Goal: Task Accomplishment & Management: Manage account settings

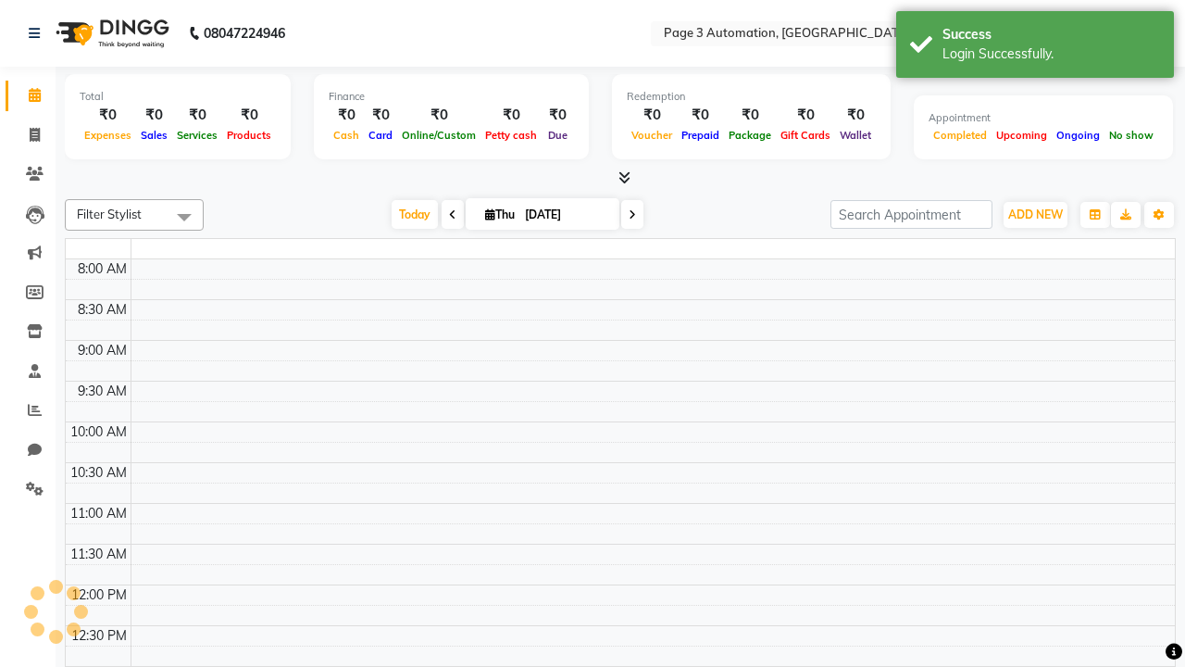
select select "en"
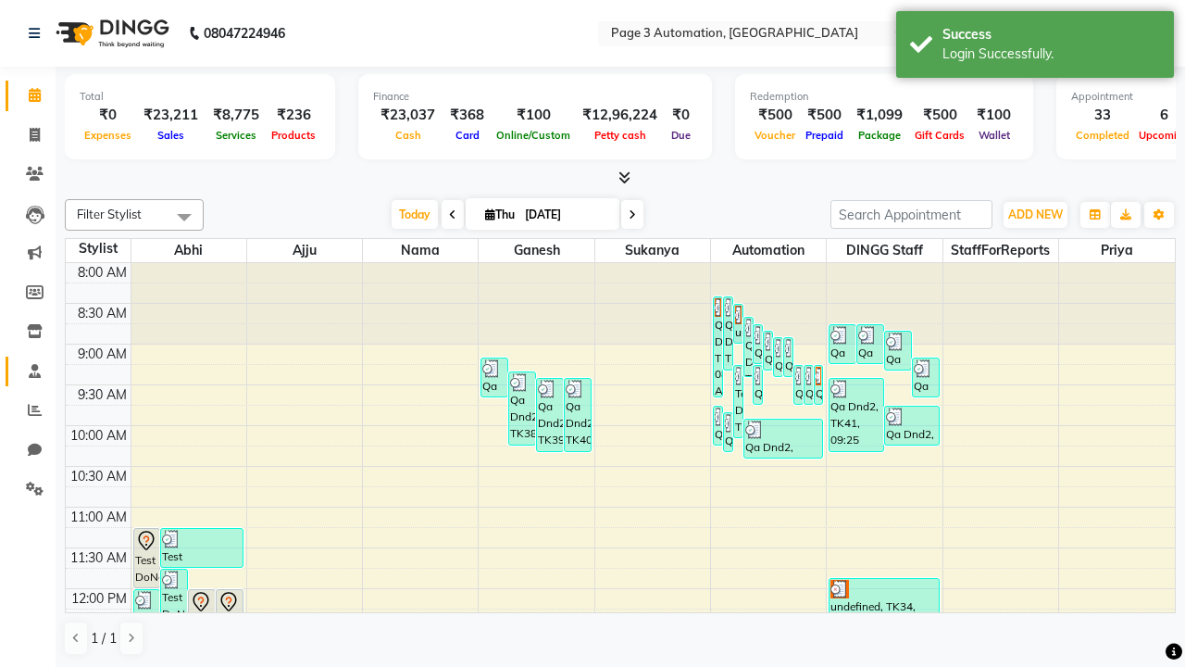
click at [28, 370] on span at bounding box center [35, 371] width 32 height 21
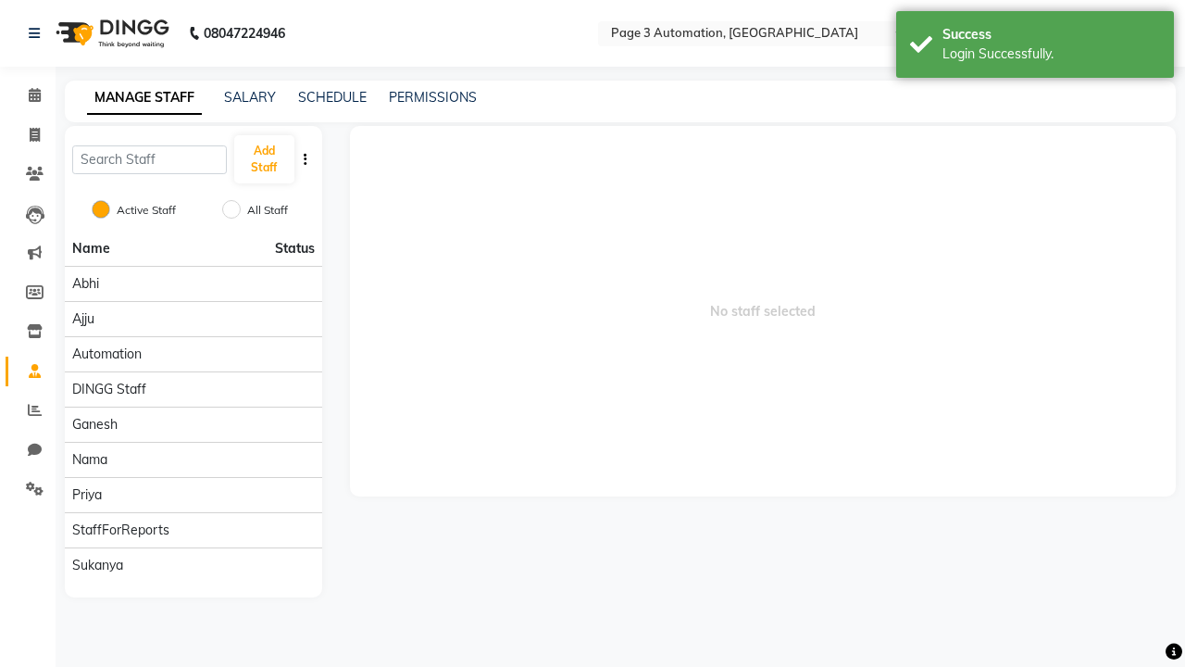
click at [28, 370] on span at bounding box center [35, 371] width 32 height 21
click at [264, 159] on button "Add Staff" at bounding box center [264, 159] width 60 height 48
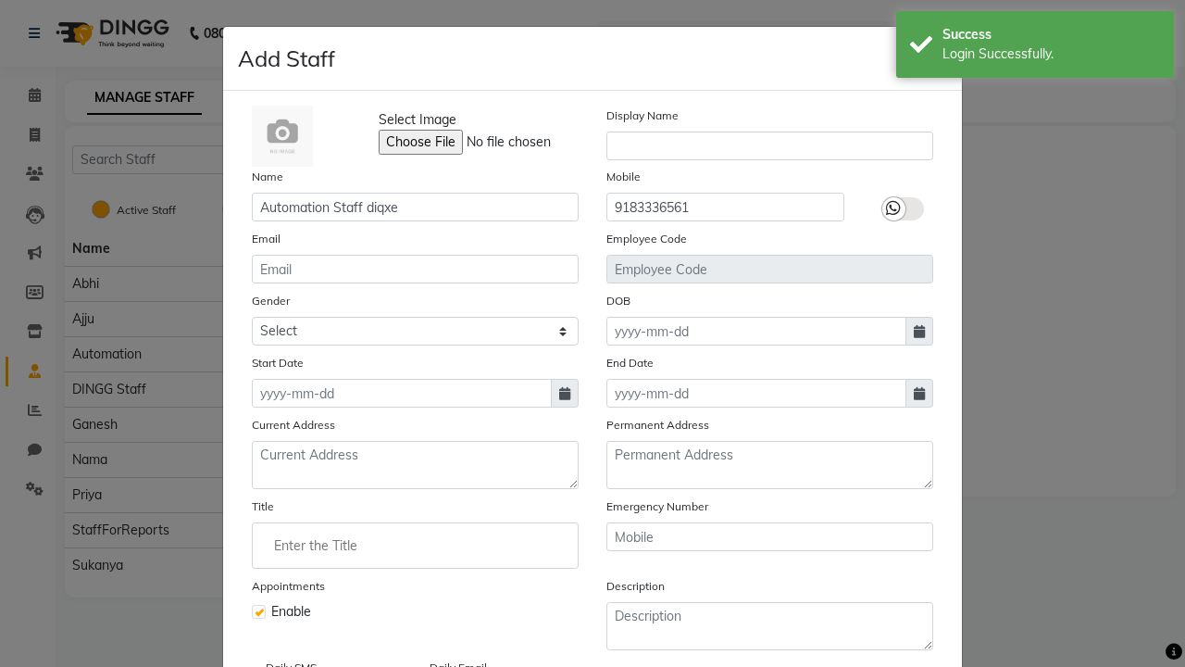
type input "9183336561"
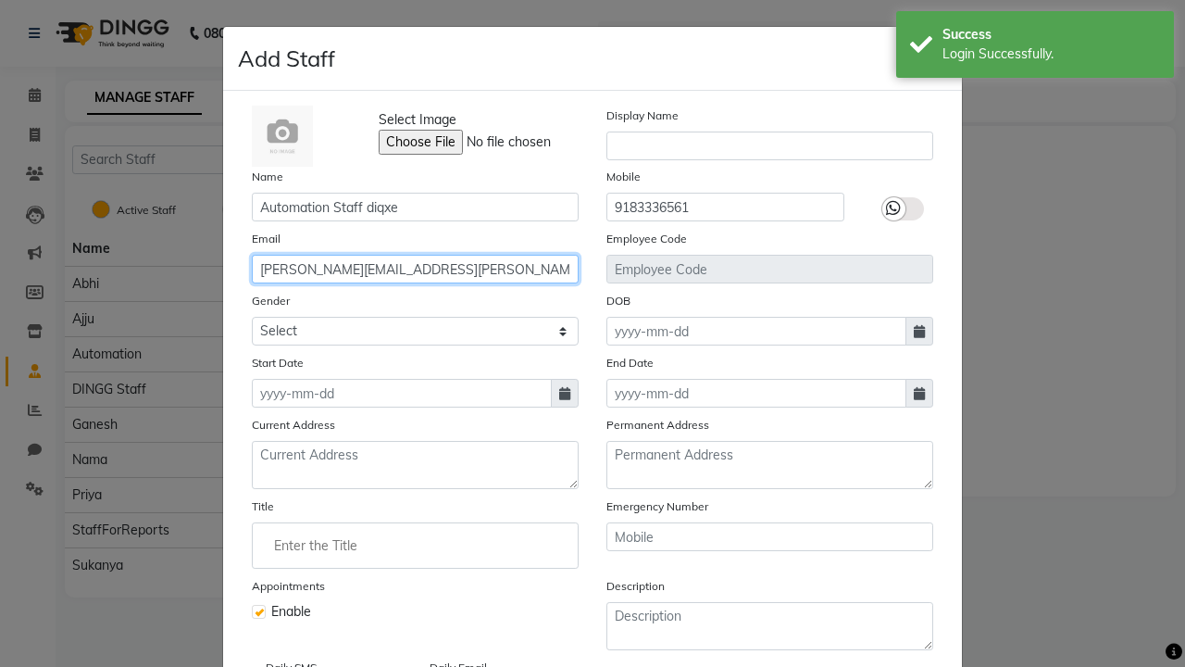
type input "[PERSON_NAME][EMAIL_ADDRESS][PERSON_NAME][DOMAIN_NAME]"
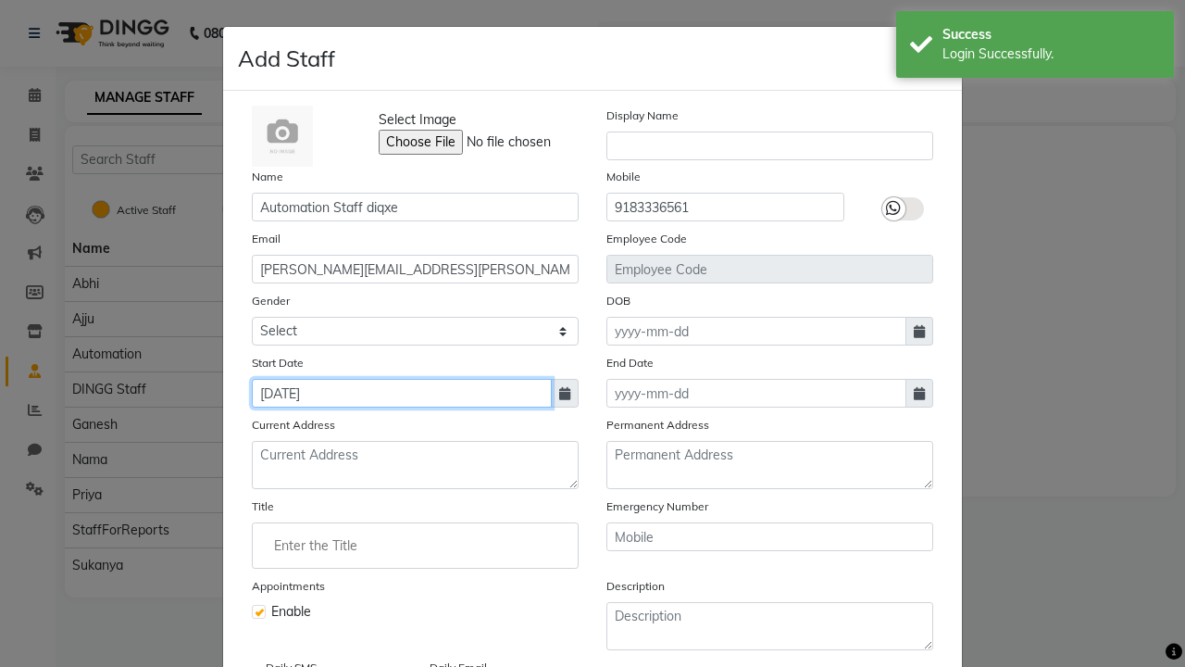
type input "[DATE]"
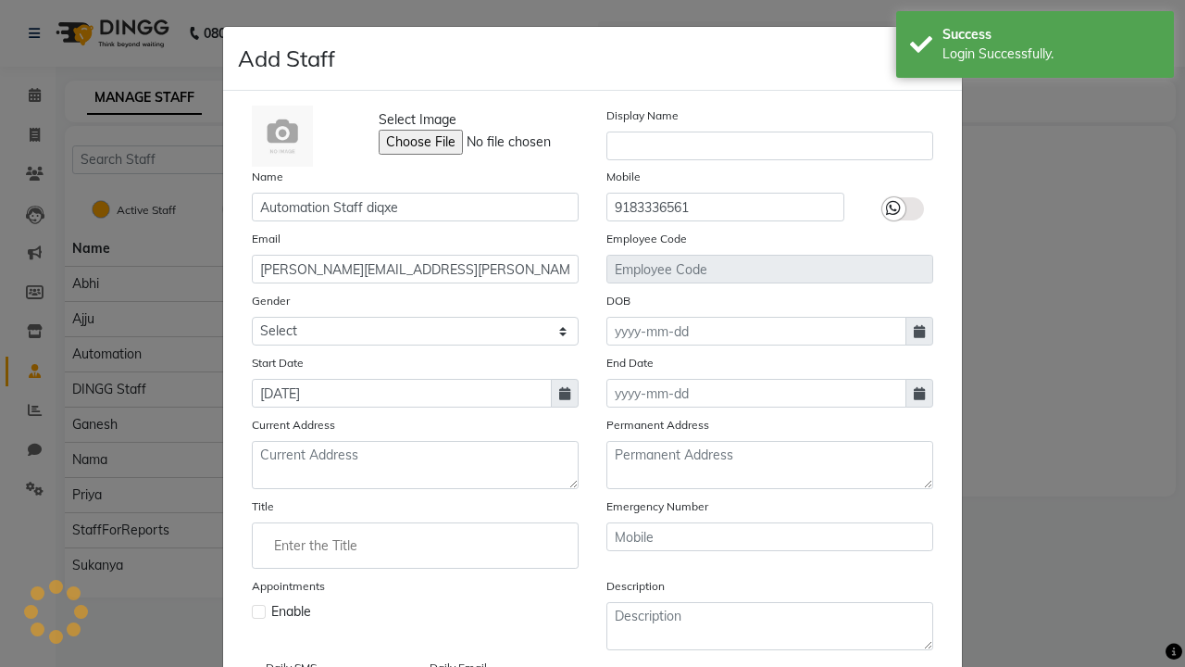
checkbox input "false"
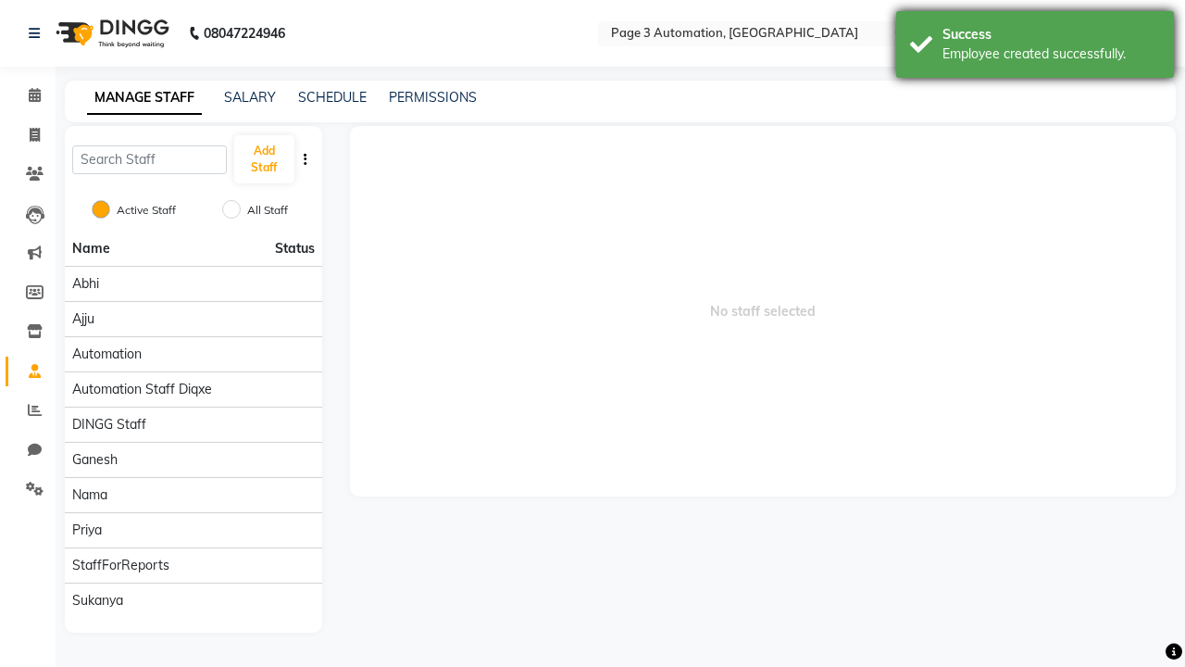
click at [1035, 47] on div "Employee created successfully." at bounding box center [1051, 53] width 218 height 19
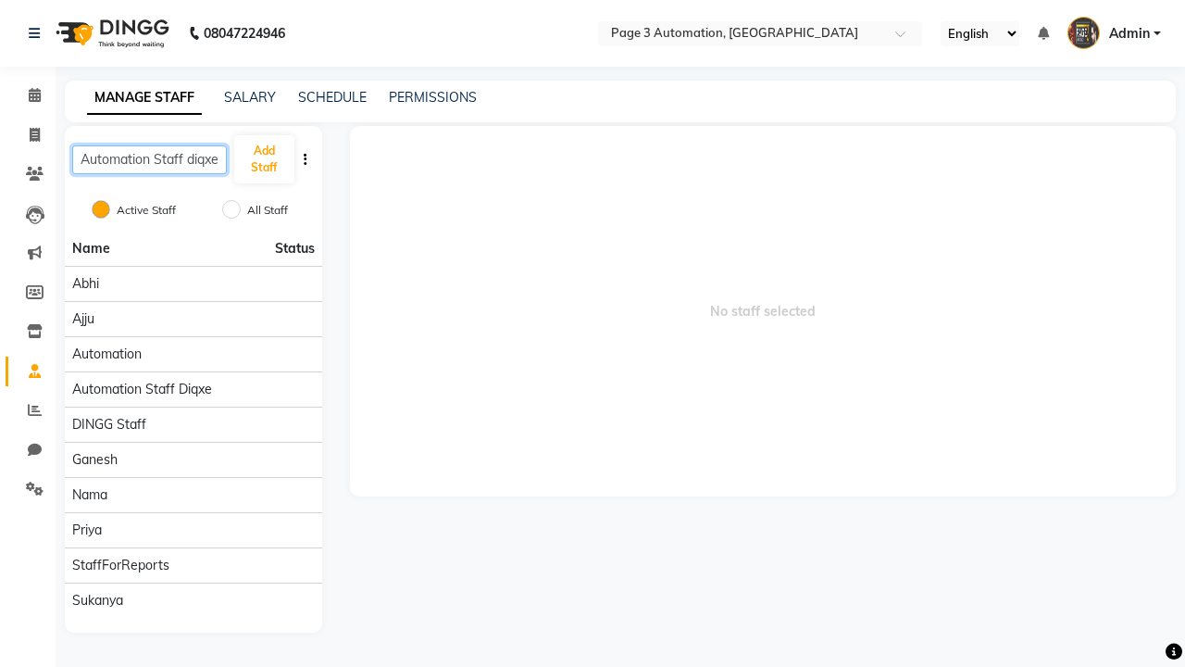
type input "Automation Staff diqxe"
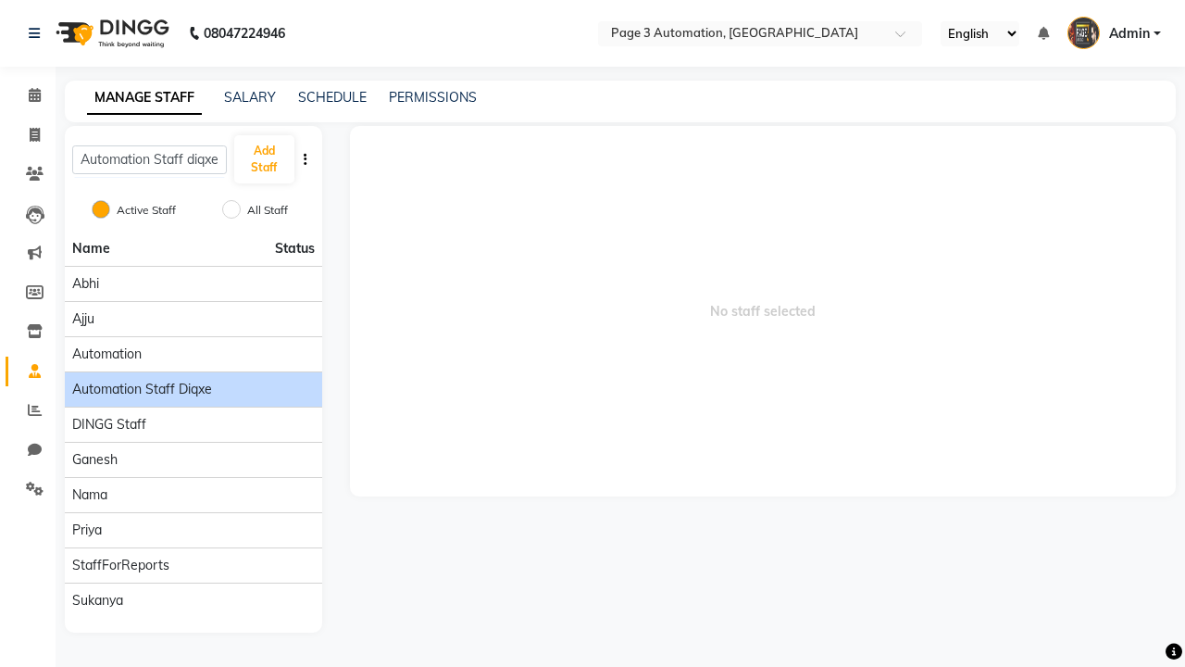
click at [193, 380] on span "Automation Staff diqxe" at bounding box center [142, 389] width 140 height 19
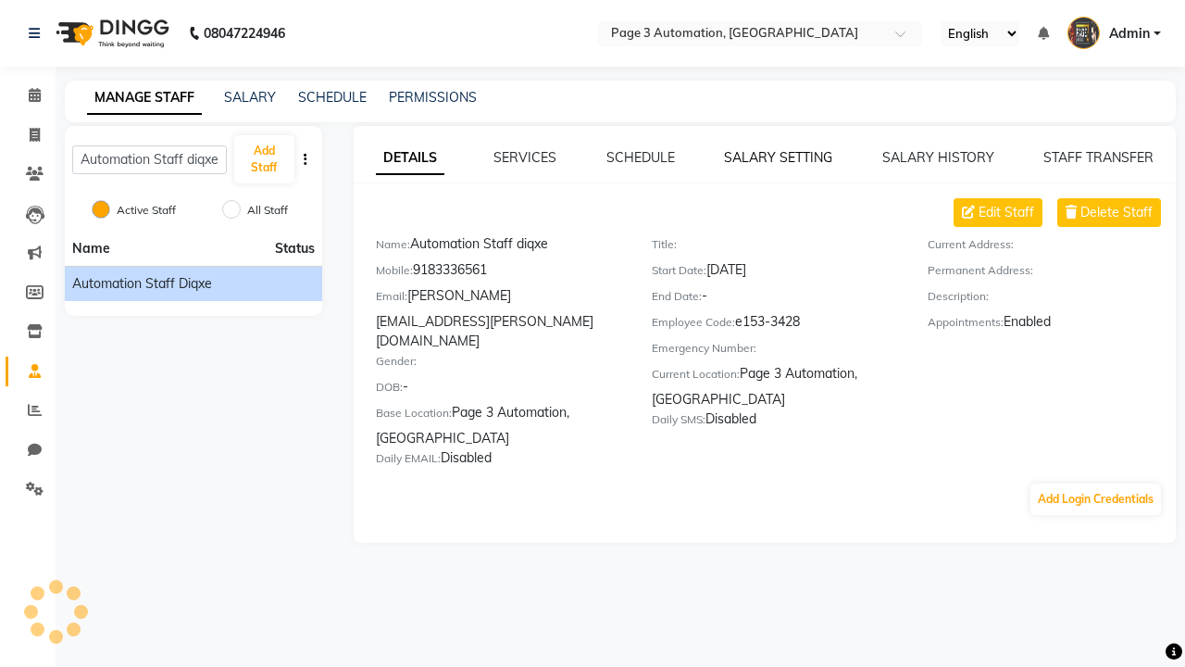
click at [778, 157] on link "SALARY SETTING" at bounding box center [778, 157] width 108 height 17
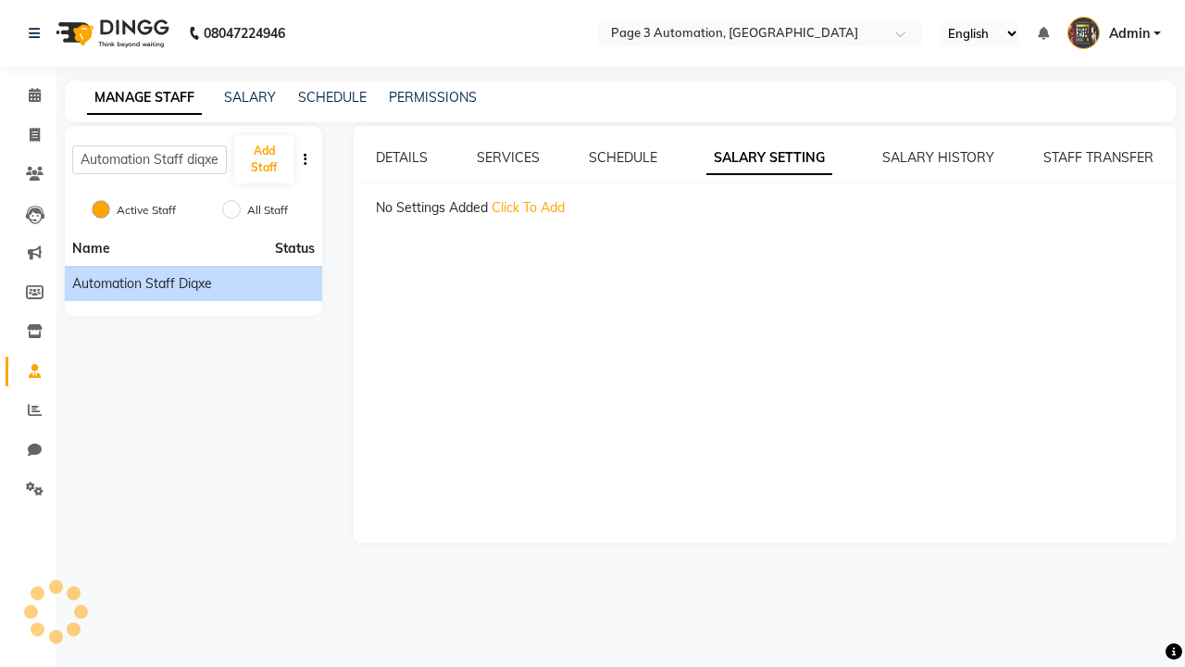
click at [528, 207] on span "Click To Add" at bounding box center [528, 207] width 73 height 17
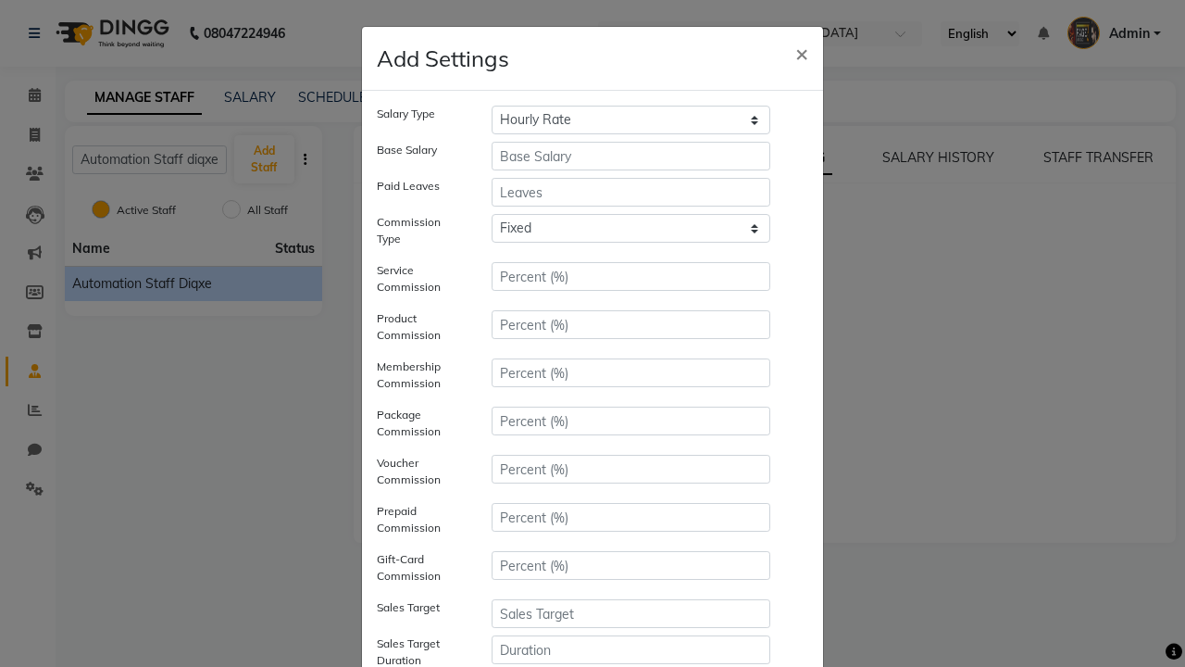
select select "monthly"
type input "10000"
type input "3"
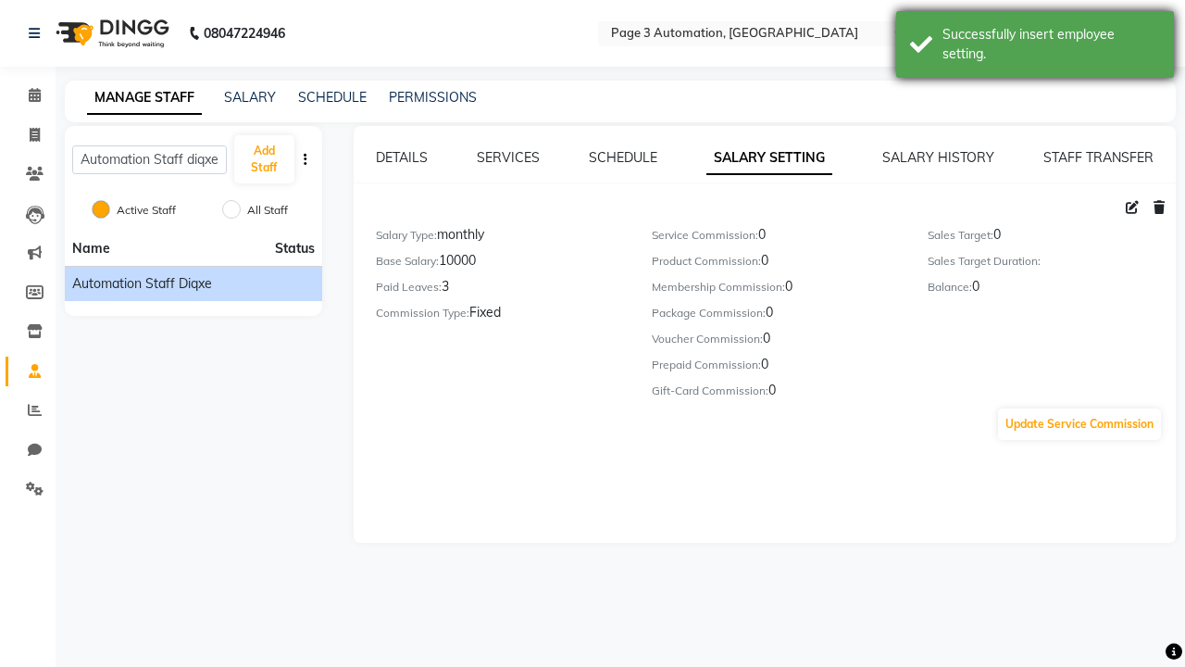
click at [1035, 47] on div "Successfully insert employee setting." at bounding box center [1051, 44] width 218 height 39
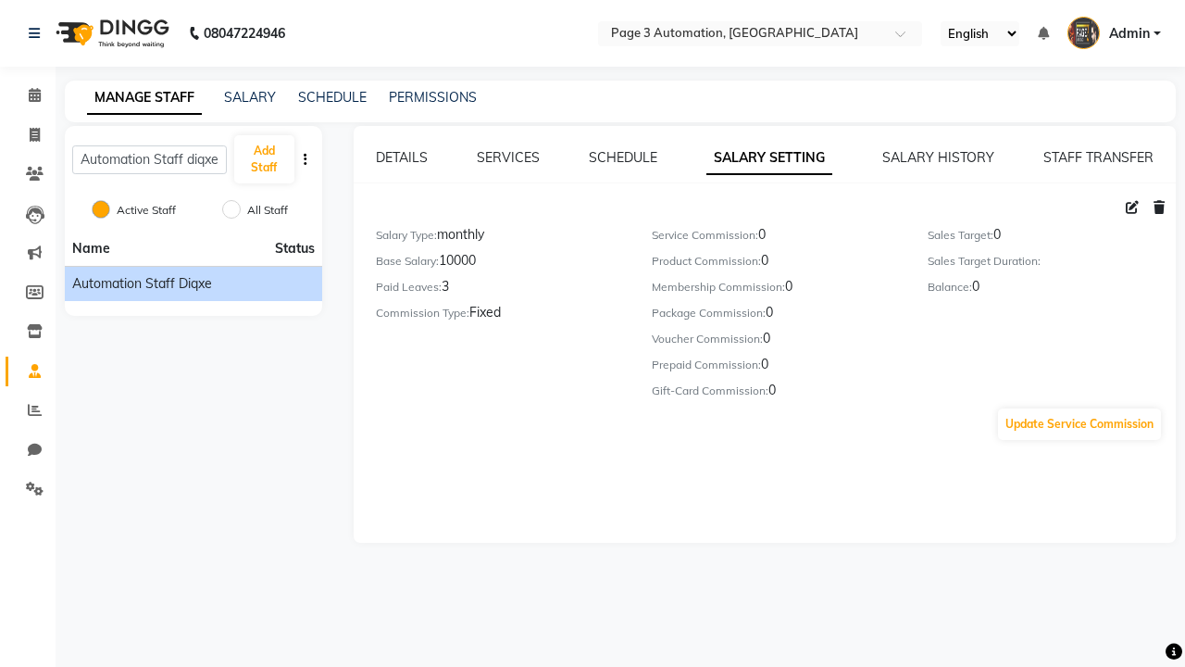
click at [1132, 207] on icon at bounding box center [1132, 207] width 13 height 13
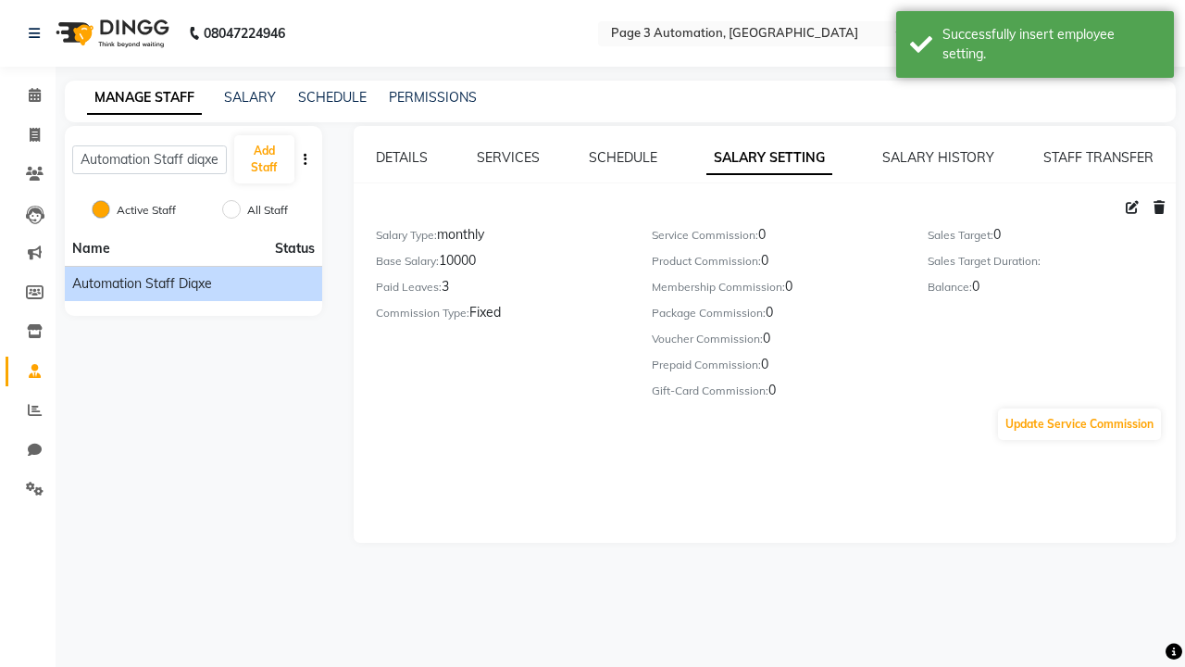
select select "monthly"
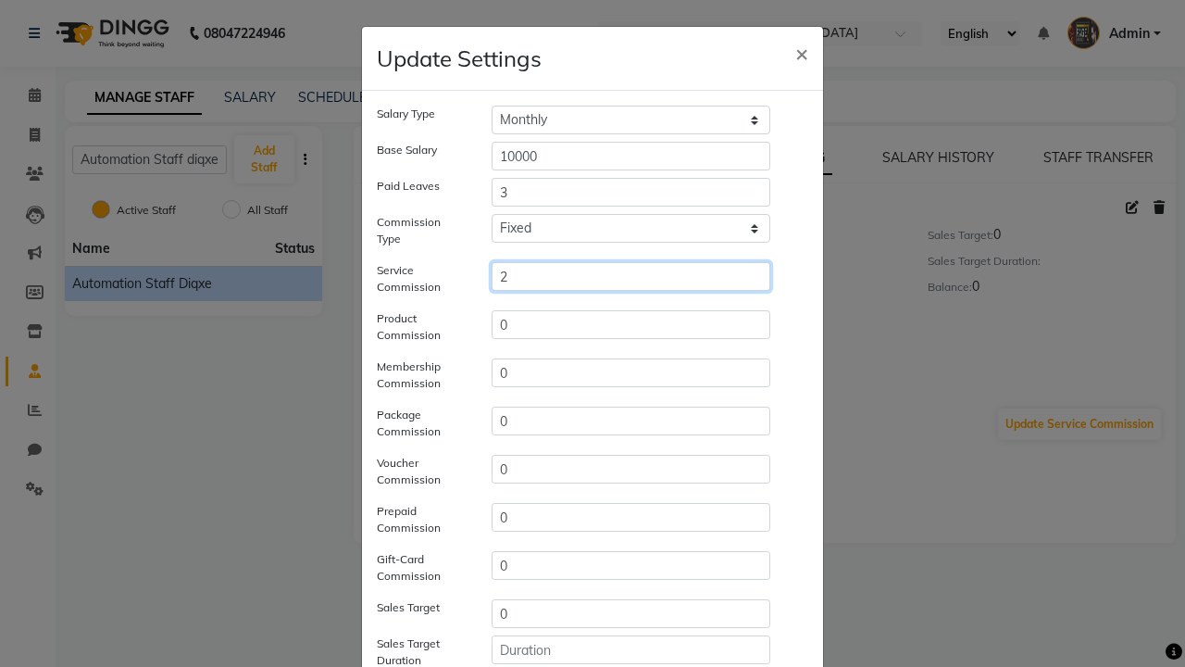
type input "2"
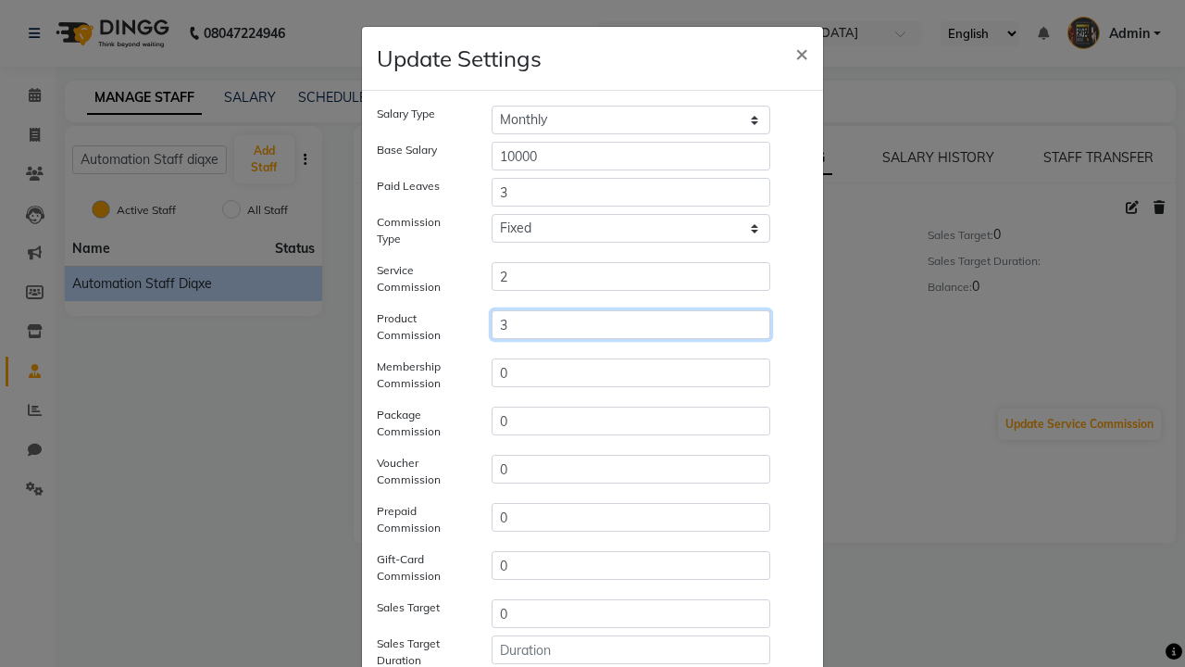
type input "3"
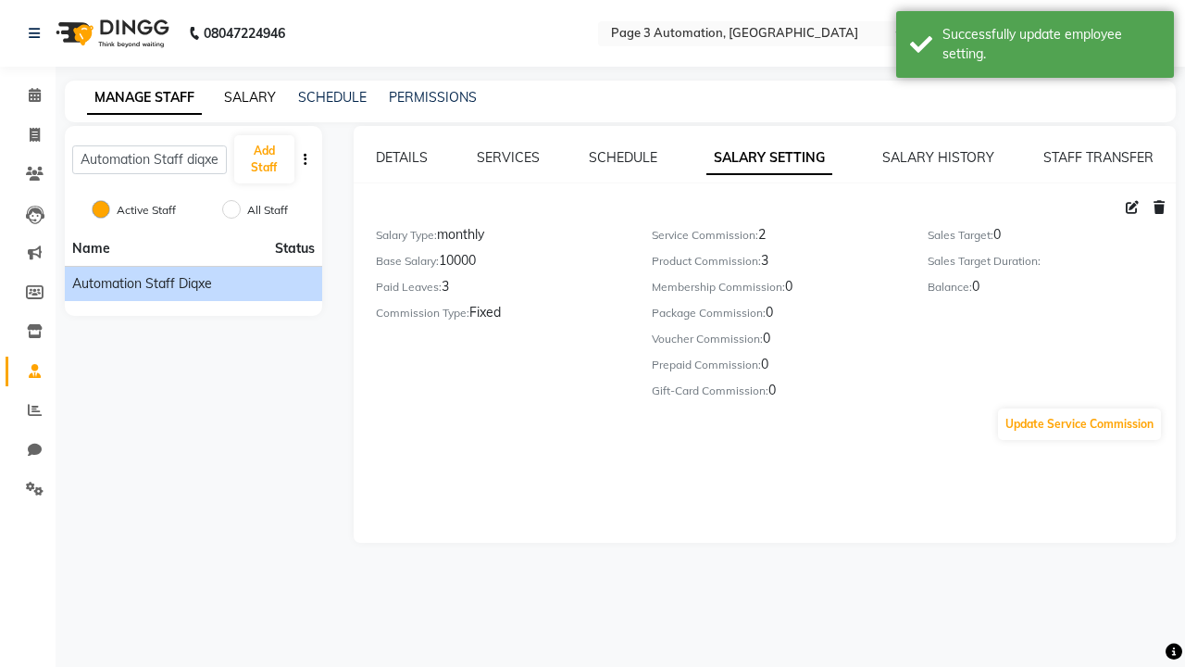
click at [1035, 47] on div "Successfully update employee setting." at bounding box center [1051, 44] width 218 height 39
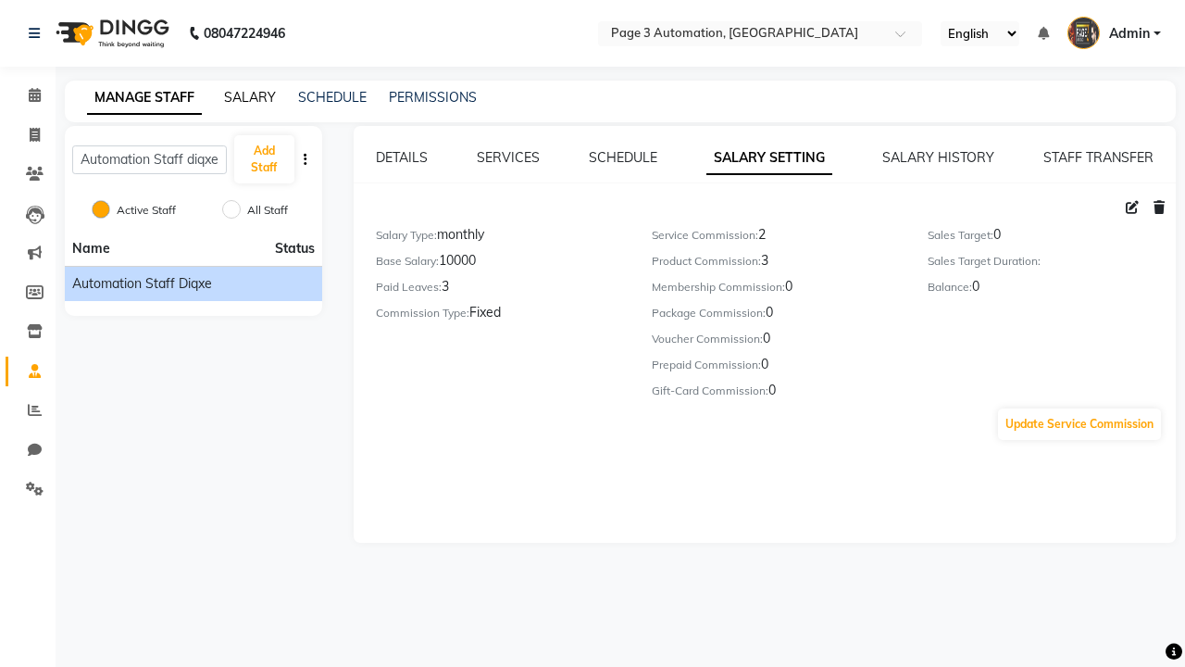
click at [250, 97] on link "SALARY" at bounding box center [250, 97] width 52 height 17
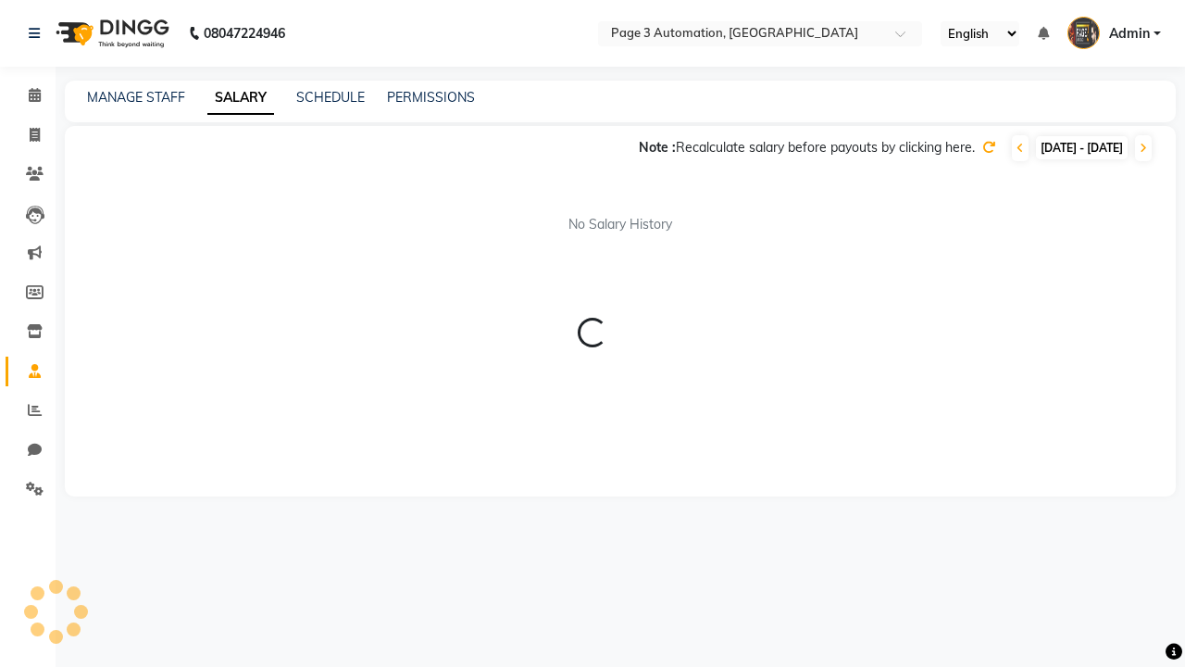
click at [1017, 148] on icon at bounding box center [1020, 148] width 7 height 11
click at [982, 147] on icon at bounding box center [988, 147] width 13 height 13
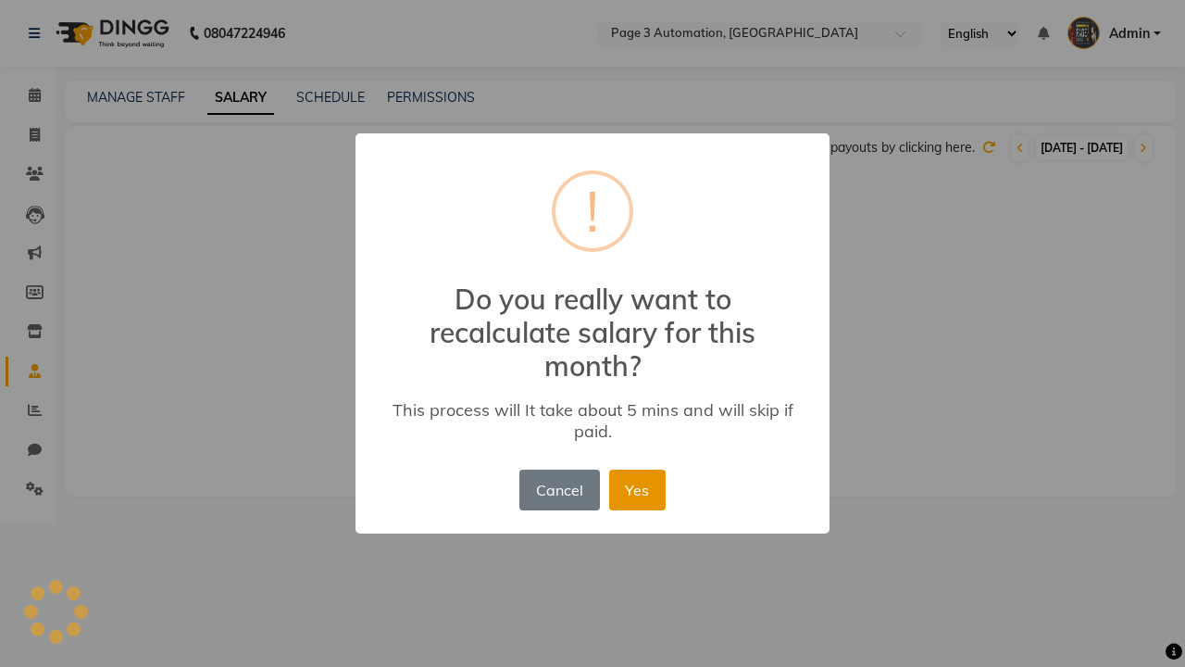
click at [637, 490] on button "Yes" at bounding box center [637, 489] width 56 height 41
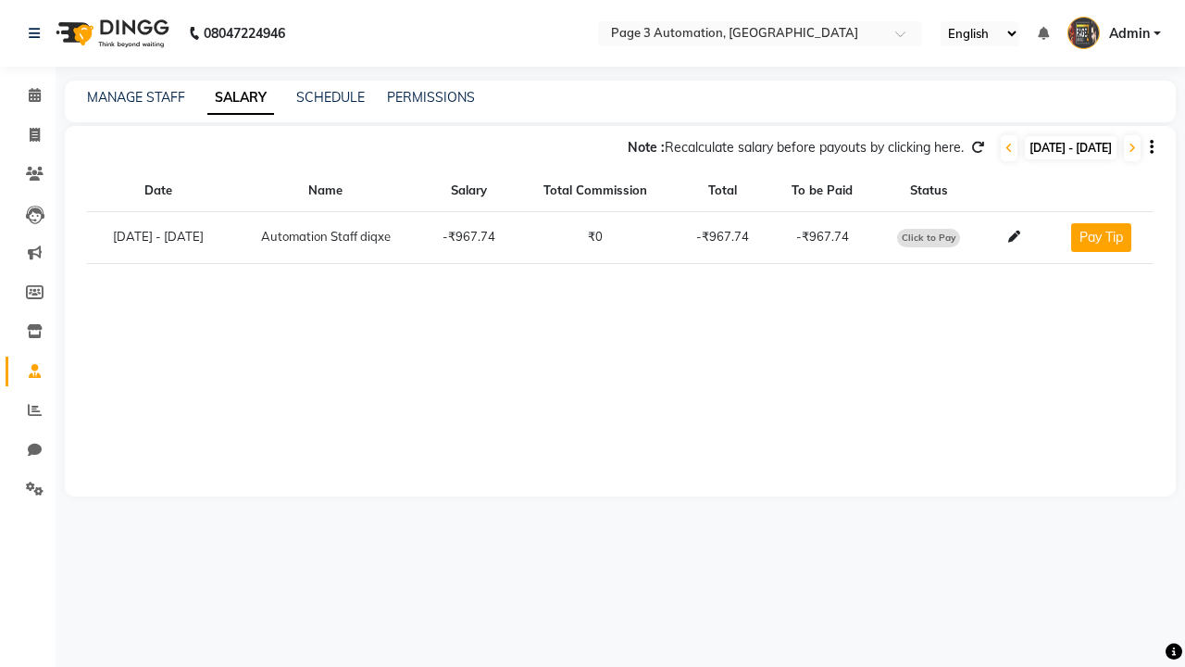
click at [946, 237] on span "Click to Pay" at bounding box center [928, 238] width 63 height 19
select select "1486"
select select "1"
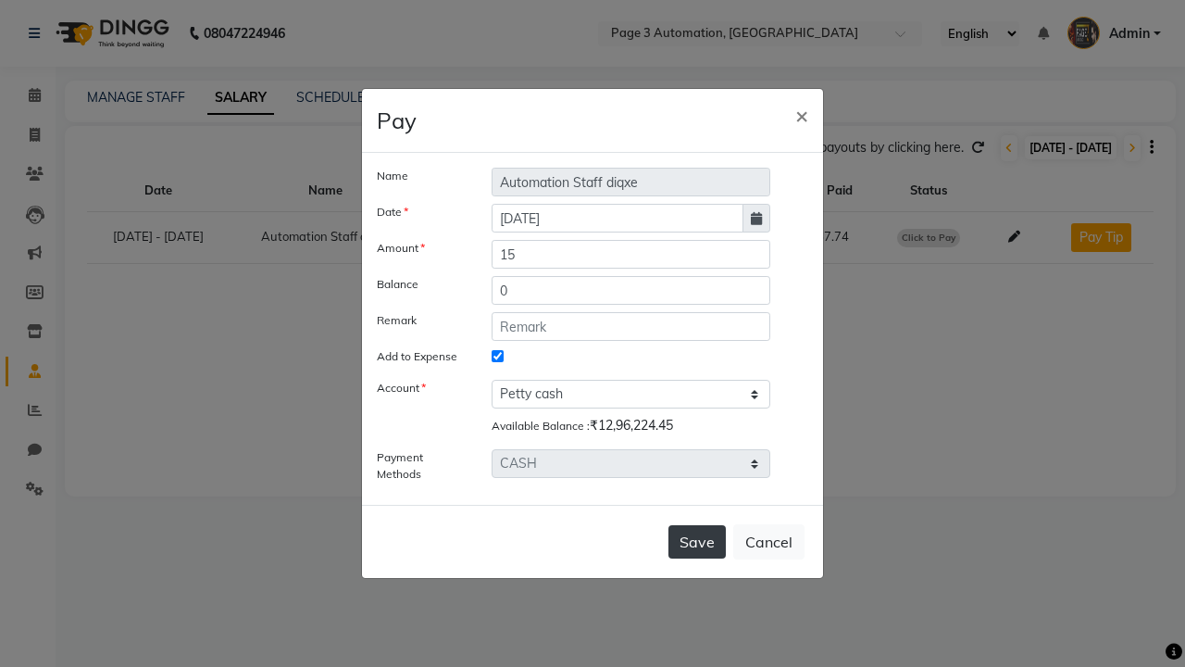
type input "15"
click at [697, 542] on button "Save" at bounding box center [696, 541] width 57 height 33
select select
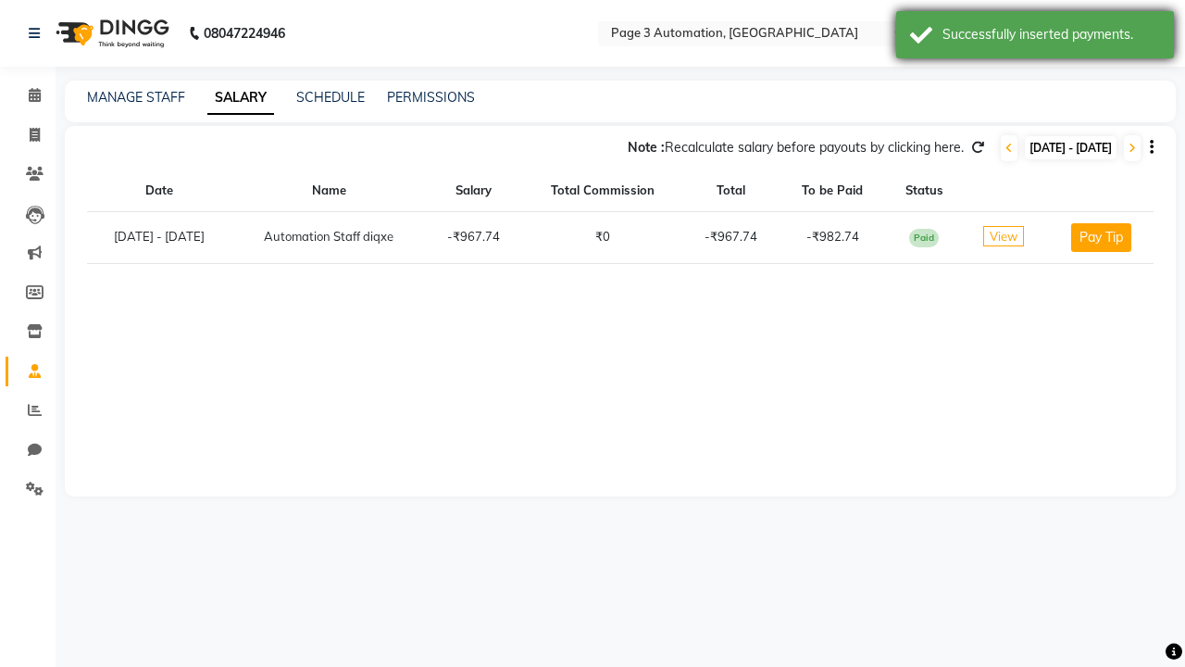
click at [1035, 37] on div "Successfully inserted payments." at bounding box center [1051, 34] width 218 height 19
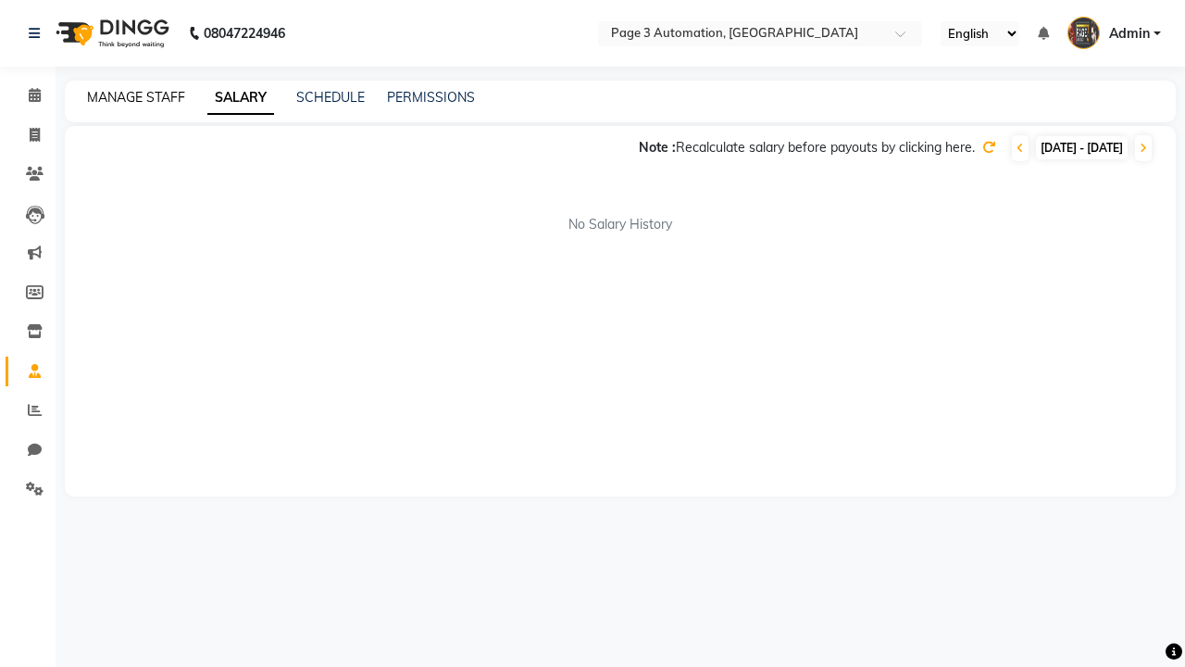
click at [136, 97] on link "MANAGE STAFF" at bounding box center [136, 97] width 98 height 17
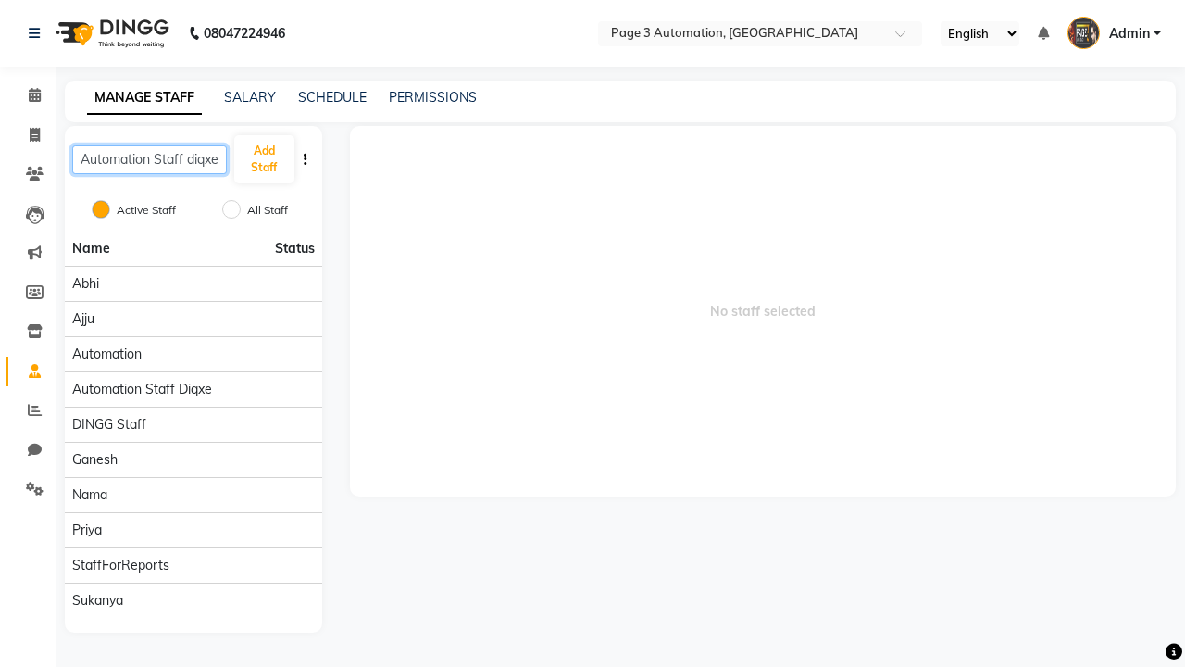
type input "Automation Staff diqxe"
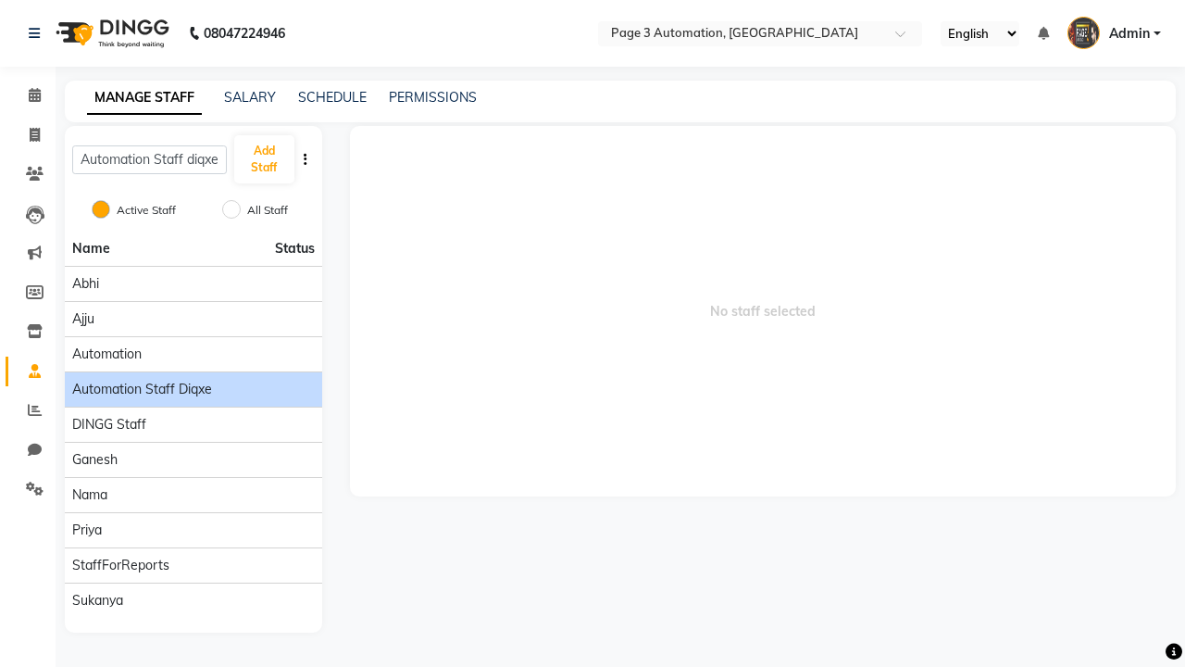
click at [193, 380] on span "Automation Staff diqxe" at bounding box center [142, 389] width 140 height 19
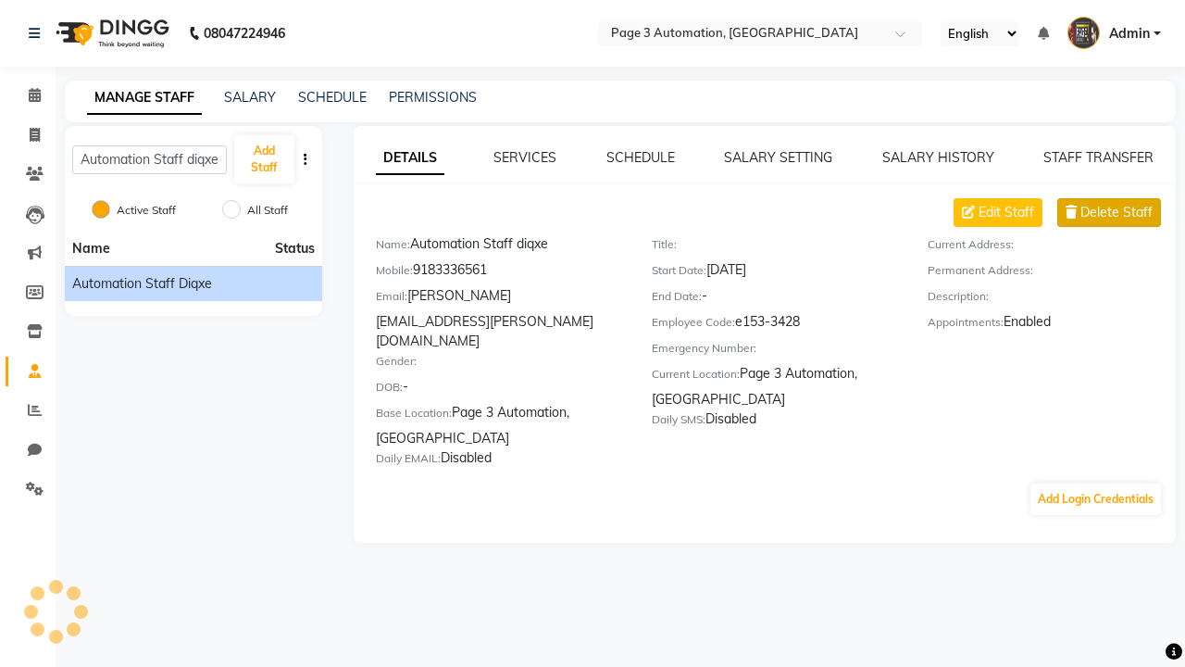
click at [409, 157] on link "DETAILS" at bounding box center [410, 158] width 69 height 33
click at [1117, 212] on span "Delete Staff" at bounding box center [1116, 212] width 72 height 19
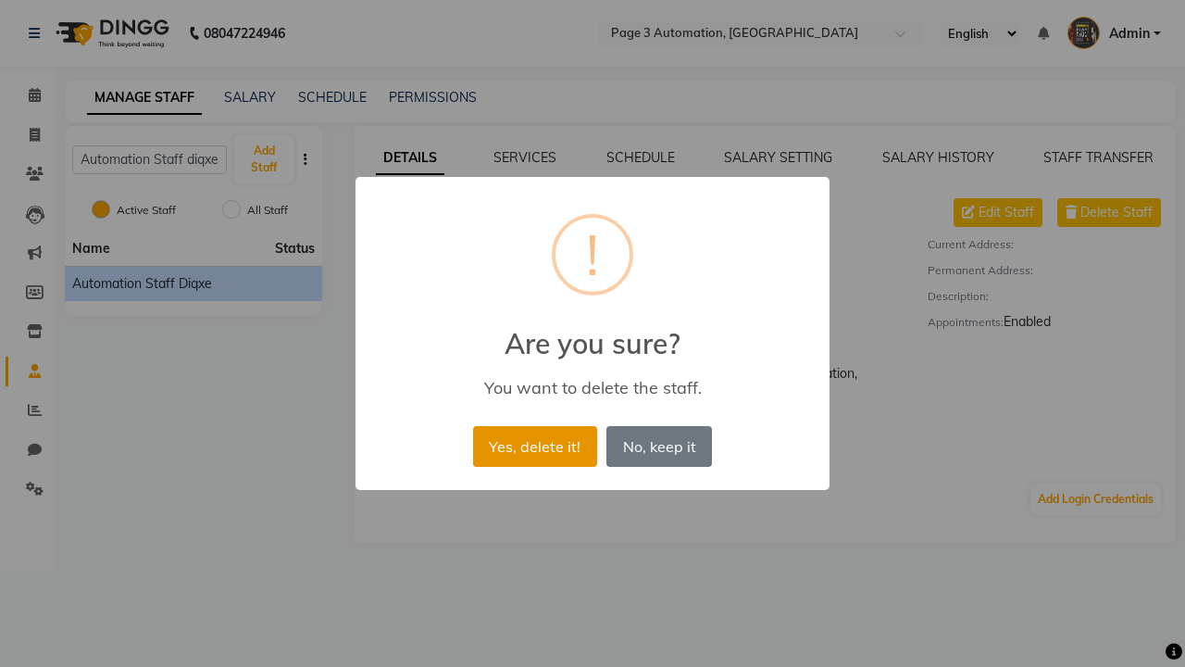
click at [534, 445] on button "Yes, delete it!" at bounding box center [535, 446] width 124 height 41
